Goal: Navigation & Orientation: Find specific page/section

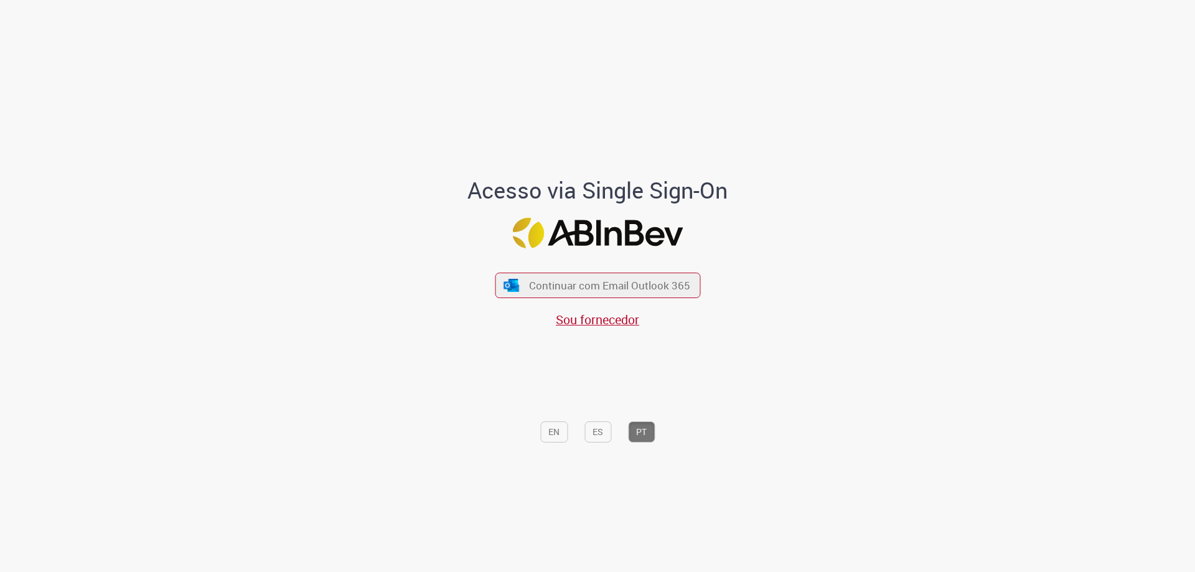
click at [182, 139] on div "Acesso via Single Sign-On Continuar com Email Outlook 365 Sou fornecedor EN ES …" at bounding box center [597, 289] width 1195 height 567
click at [596, 293] on button "Continuar com Email Outlook 365" at bounding box center [598, 286] width 210 height 26
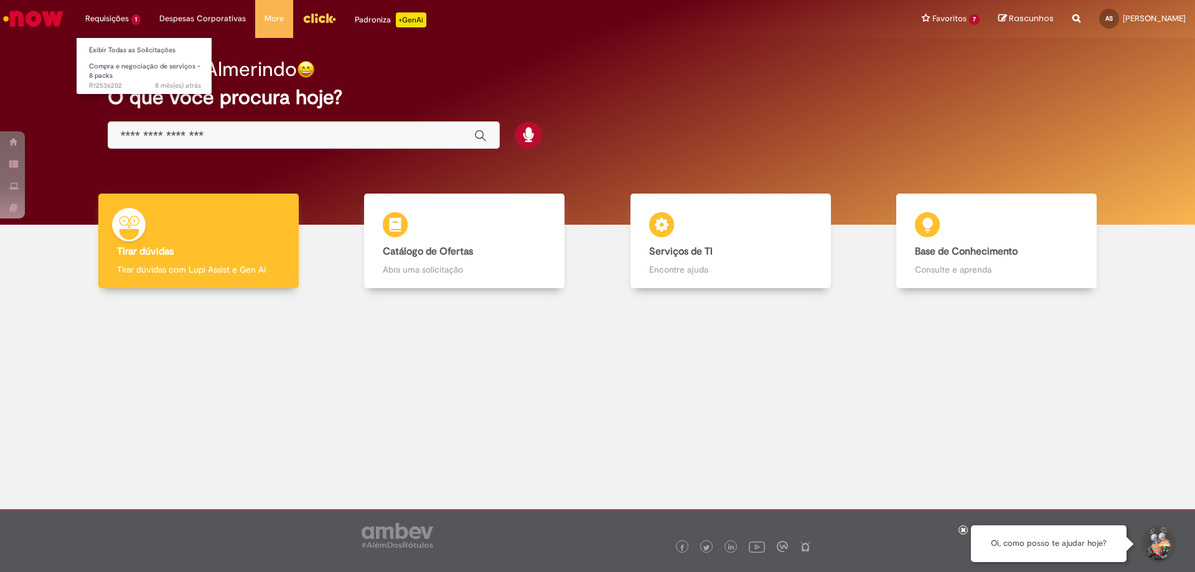
click at [108, 26] on li "Requisições 1 Exibir Todas as Solicitações Compra e negociação de serviços - 8 …" at bounding box center [113, 18] width 74 height 37
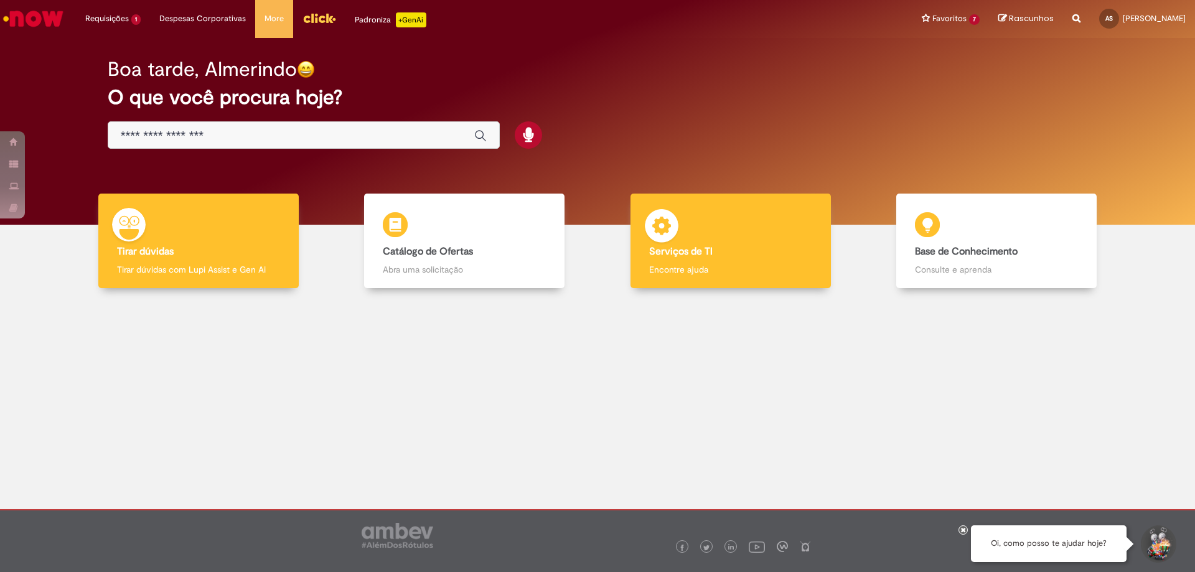
click at [716, 261] on div "Serviços de TI Serviços de TI Encontre ajuda" at bounding box center [730, 241] width 200 height 95
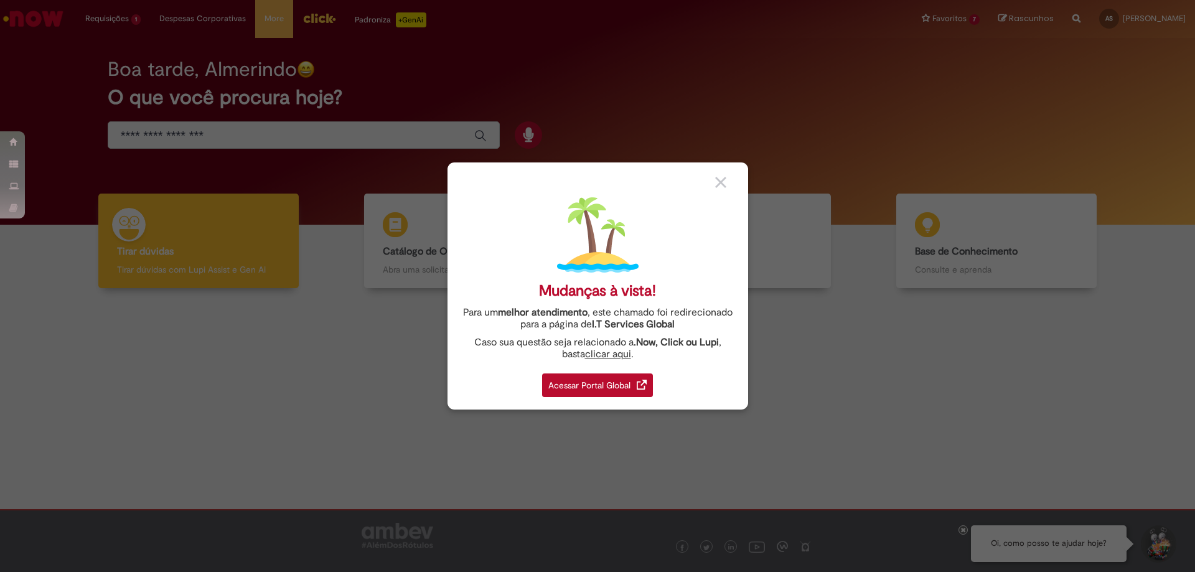
click at [578, 386] on div "Acessar Portal Global" at bounding box center [597, 385] width 111 height 24
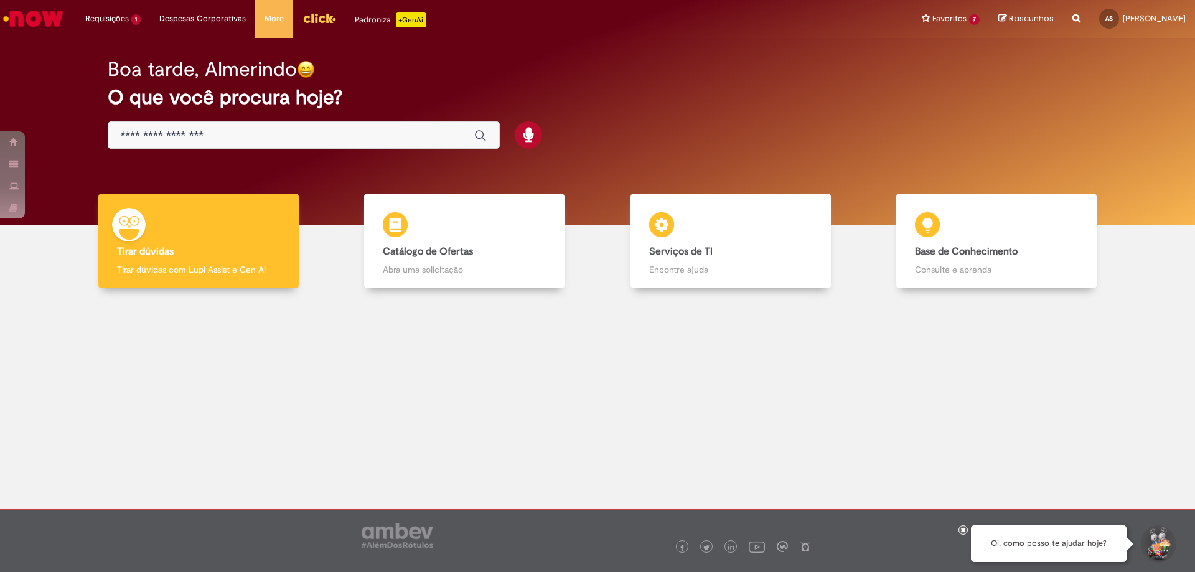
click at [319, 25] on img "Menu Cabeçalho" at bounding box center [319, 18] width 34 height 19
